Goal: Information Seeking & Learning: Learn about a topic

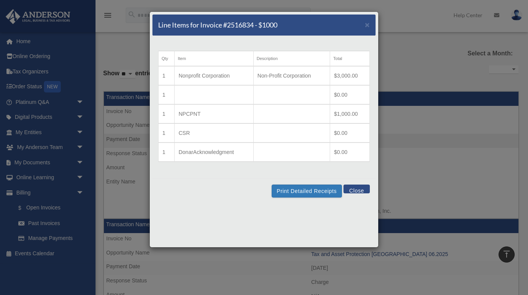
select select
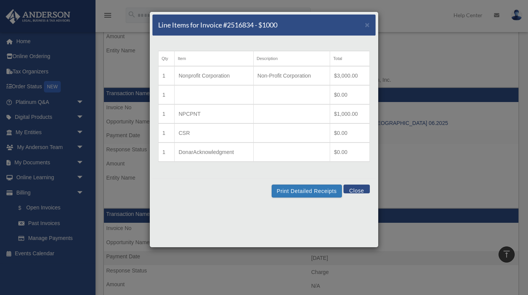
click at [363, 191] on button "Close" at bounding box center [357, 189] width 26 height 9
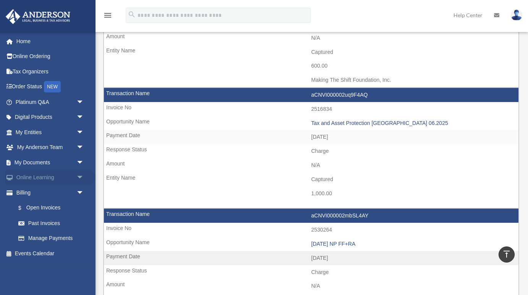
click at [80, 176] on span "arrow_drop_down" at bounding box center [83, 178] width 15 height 16
click at [37, 194] on link "Courses" at bounding box center [53, 192] width 85 height 15
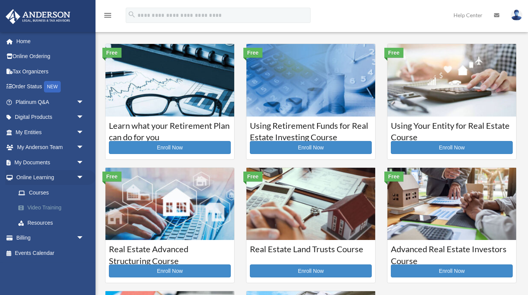
click at [49, 205] on link "Video Training" at bounding box center [53, 207] width 85 height 15
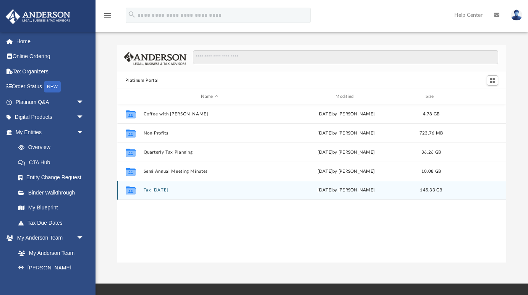
scroll to position [174, 389]
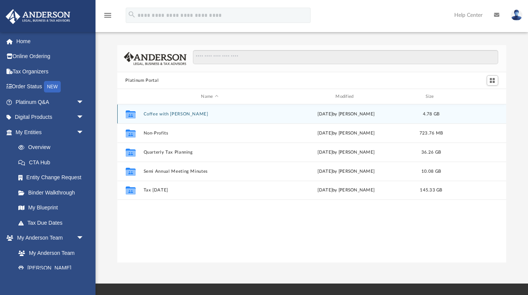
click at [166, 115] on button "Coffee with [PERSON_NAME]" at bounding box center [209, 114] width 133 height 5
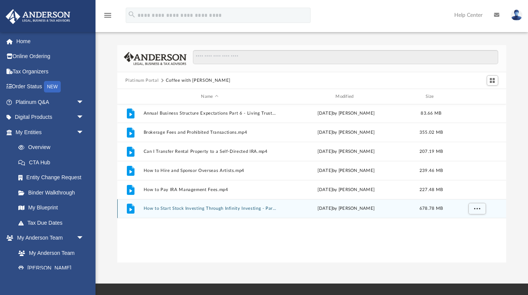
scroll to position [0, 0]
